Goal: Task Accomplishment & Management: Use online tool/utility

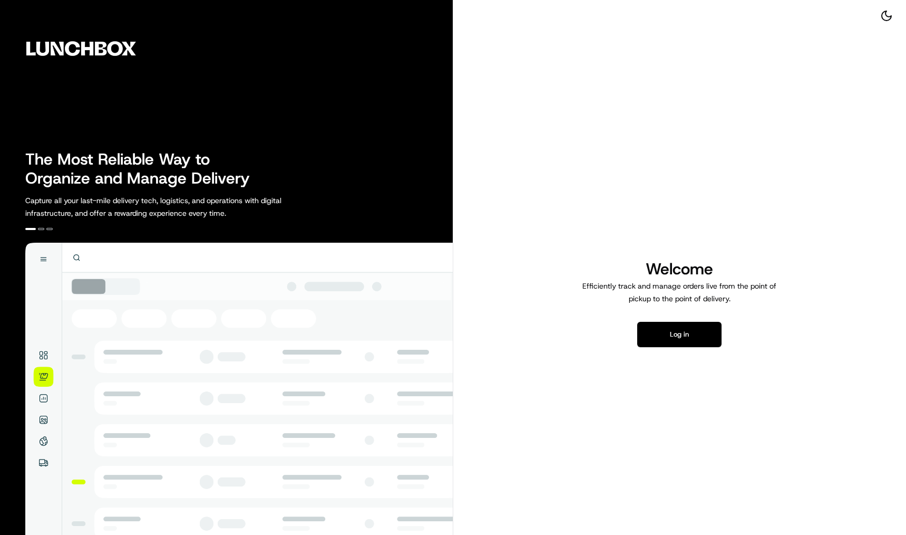
drag, startPoint x: 687, startPoint y: 331, endPoint x: 838, endPoint y: 325, distance: 151.4
click at [688, 331] on button "Log in" at bounding box center [680, 334] width 84 height 25
